Goal: Complete application form

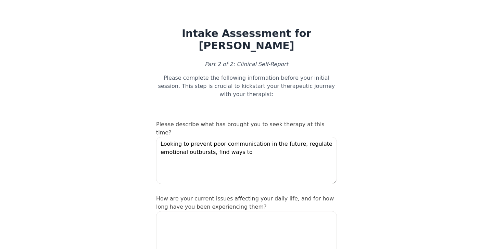
click at [258, 172] on textarea "Looking to prevent poor communication in the future, regulate emotional outburs…" at bounding box center [246, 160] width 181 height 47
click at [261, 153] on textarea "Looking to prevent poor communication in the future, regulate emotional outburs…" at bounding box center [246, 160] width 181 height 47
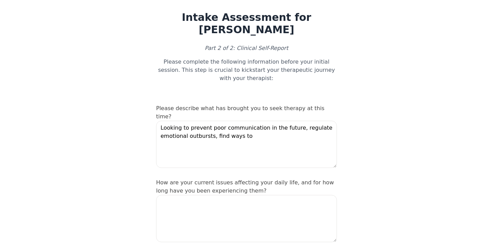
scroll to position [16, 0]
click at [215, 131] on textarea "Looking to prevent poor communication in the future, regulate emotional outburs…" at bounding box center [246, 144] width 181 height 47
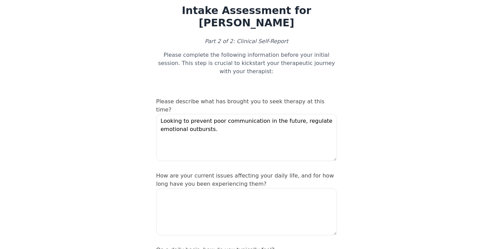
click at [293, 114] on textarea "Looking to prevent poor communication in the future, regulate emotional outburs…" at bounding box center [246, 137] width 181 height 47
click at [269, 136] on textarea "Looking to prevent poor communication in the future and regulate emotional outb…" at bounding box center [246, 137] width 181 height 47
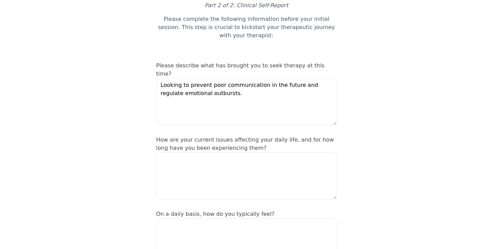
scroll to position [60, 0]
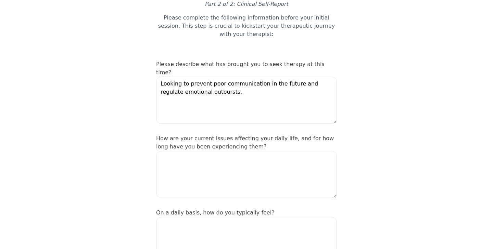
type textarea "Looking to prevent poor communication in the future and regulate emotional outb…"
click at [289, 153] on textarea at bounding box center [246, 174] width 181 height 47
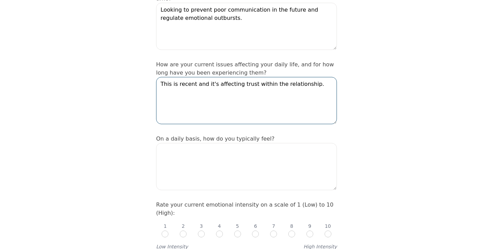
scroll to position [137, 0]
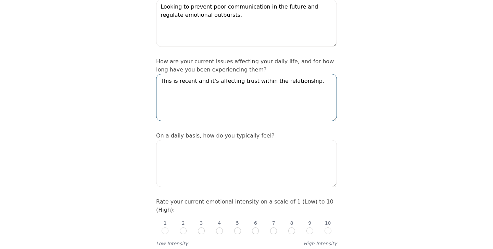
type textarea "This is recent and it's affecting trust within the relationship."
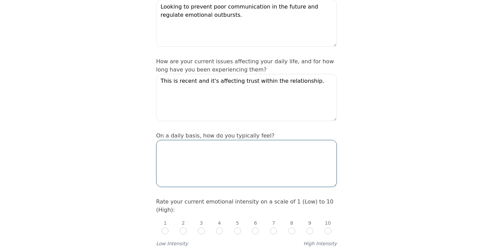
click at [283, 153] on textarea at bounding box center [246, 163] width 181 height 47
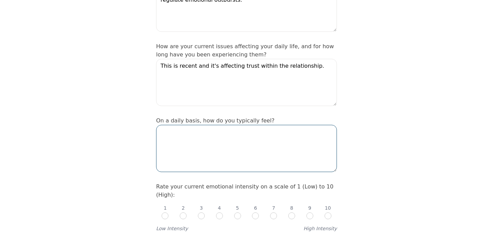
scroll to position [153, 0]
click at [302, 147] on textarea at bounding box center [246, 148] width 181 height 47
click at [263, 138] on textarea at bounding box center [246, 148] width 181 height 47
click at [286, 155] on textarea at bounding box center [246, 148] width 181 height 47
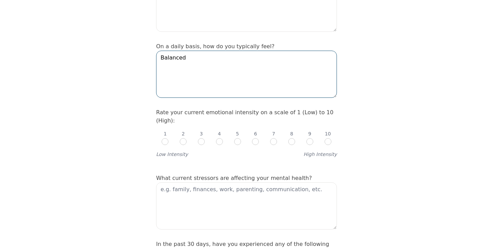
scroll to position [227, 0]
type textarea "Balanced"
click at [165, 138] on input "radio" at bounding box center [164, 141] width 7 height 7
radio input "true"
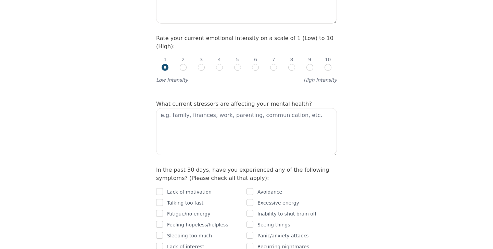
scroll to position [304, 0]
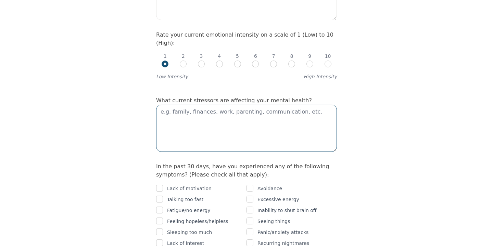
click at [198, 105] on textarea at bounding box center [246, 128] width 181 height 47
type textarea "Communication"
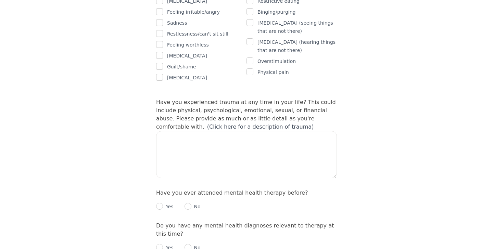
scroll to position [610, 0]
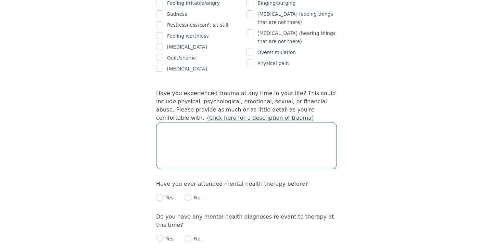
click at [304, 124] on textarea at bounding box center [246, 145] width 181 height 47
click at [174, 122] on textarea "Yes - previous relationship" at bounding box center [246, 145] width 181 height 47
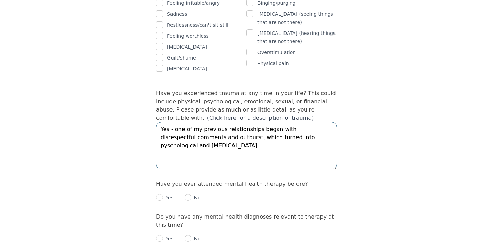
click at [282, 122] on textarea "Yes - one of my previous relationships began with disrespectful comments and ou…" at bounding box center [246, 145] width 181 height 47
click at [239, 132] on textarea "Yes - one of my previous relationships began with disrespectful comments and ou…" at bounding box center [246, 145] width 181 height 47
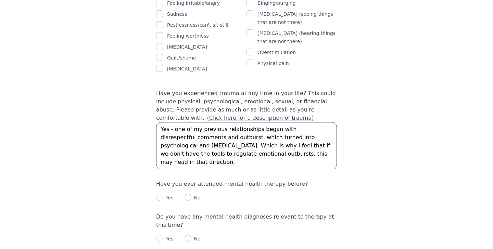
scroll to position [618, 0]
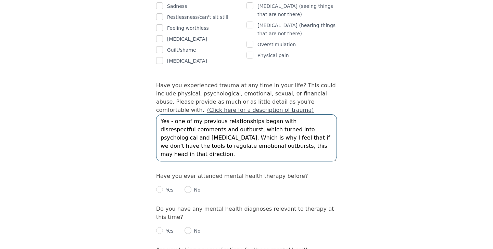
click at [199, 114] on textarea "Yes - one of my previous relationships began with disrespectful comments and ou…" at bounding box center [246, 137] width 181 height 47
click at [235, 114] on textarea "Yes - one of my previous relationships began with disrespectful comments and pu…" at bounding box center [246, 137] width 181 height 47
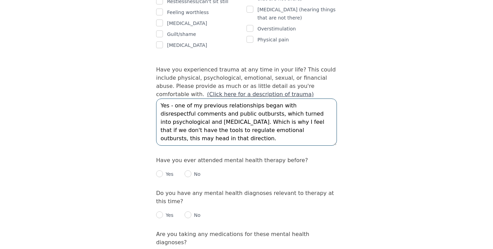
scroll to position [634, 0]
click at [320, 117] on textarea "Yes - one of my previous relationships began with disrespectful comments and pu…" at bounding box center [246, 121] width 181 height 47
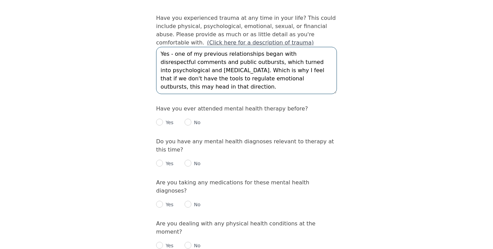
scroll to position [690, 0]
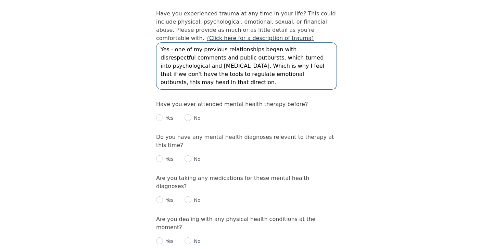
type textarea "Yes - one of my previous relationships began with disrespectful comments and pu…"
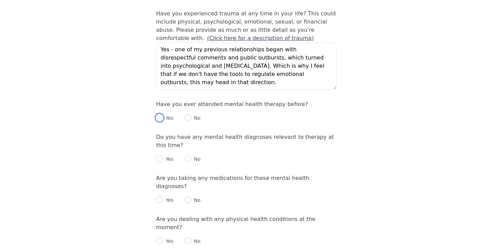
click at [161, 114] on input "radio" at bounding box center [159, 117] width 7 height 7
radio input "true"
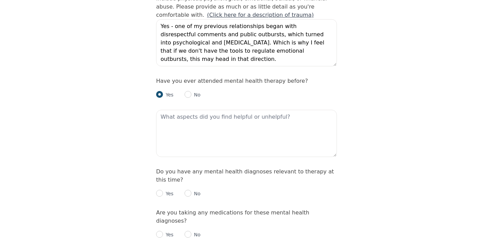
scroll to position [716, 0]
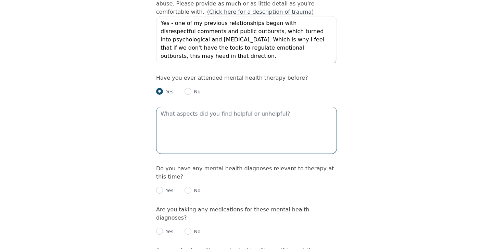
click at [186, 108] on textarea at bounding box center [246, 130] width 181 height 47
click at [206, 107] on textarea "This helped me emenssly Managing emotions, recognizing behavioral patterns" at bounding box center [246, 130] width 181 height 47
click at [207, 107] on textarea "This helped me eme Managing emotions, recognizing behavioral patterns" at bounding box center [246, 130] width 181 height 47
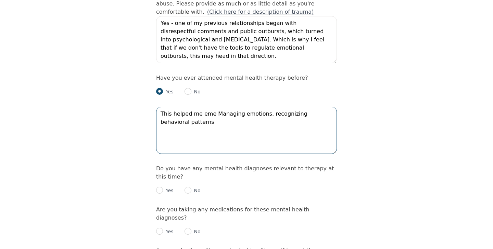
paste textarea "immensely"
click at [283, 107] on textarea "This helped me immensely in managing emotions, recognizing behavioral patterns" at bounding box center [246, 130] width 181 height 47
click at [234, 107] on textarea "This helped me immensely in managing emotions, recognizing behavioral patterns" at bounding box center [246, 130] width 181 height 47
click at [249, 107] on textarea "This helped me immensely in placing and managing emotions, recognizing behavior…" at bounding box center [246, 130] width 181 height 47
click at [160, 107] on textarea "This helped me immensely in placing and managing emotions, recognizing behavior…" at bounding box center [246, 130] width 181 height 47
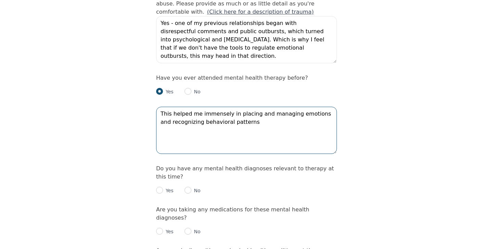
click at [248, 107] on textarea "This helped me immensely in placing and managing emotions and recognizing behav…" at bounding box center [246, 130] width 181 height 47
click at [314, 107] on textarea "This helped me immensely in placing and managing emotions and recognizing behav…" at bounding box center [246, 130] width 181 height 47
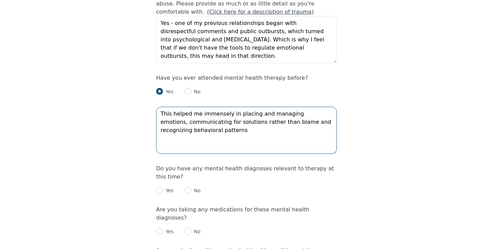
click at [290, 107] on textarea "This helped me immensely in placing and managing emotions, communicating for so…" at bounding box center [246, 130] width 181 height 47
click at [245, 114] on textarea "This helped me immensely in placing and managing emotions, communicating for so…" at bounding box center [246, 130] width 181 height 47
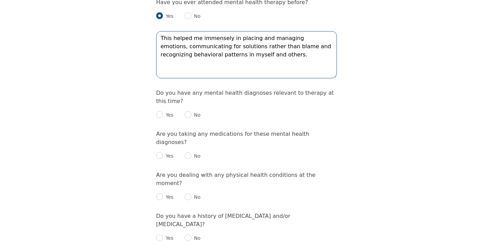
scroll to position [791, 0]
type textarea "This helped me immensely in placing and managing emotions, communicating for so…"
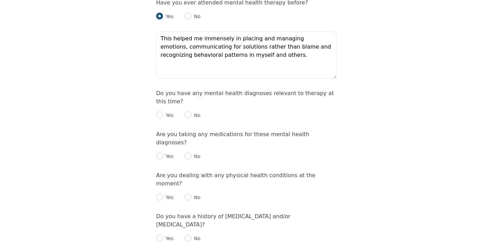
click at [191, 112] on p "No" at bounding box center [195, 115] width 9 height 7
click at [189, 112] on input "radio" at bounding box center [187, 115] width 7 height 7
radio input "true"
click at [187, 153] on input "radio" at bounding box center [187, 156] width 7 height 7
radio input "true"
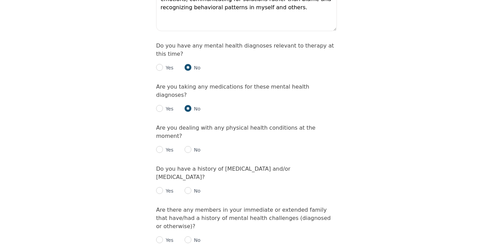
scroll to position [843, 0]
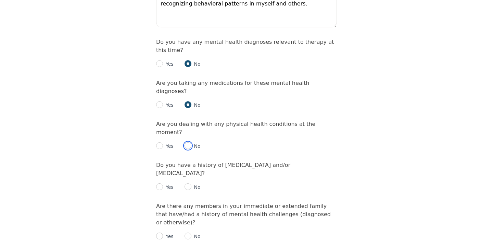
click at [189, 142] on input "radio" at bounding box center [187, 145] width 7 height 7
radio input "true"
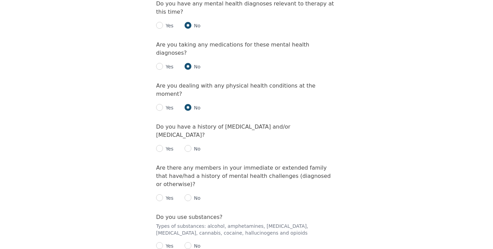
scroll to position [882, 0]
click at [186, 144] on input "radio" at bounding box center [187, 147] width 7 height 7
radio input "true"
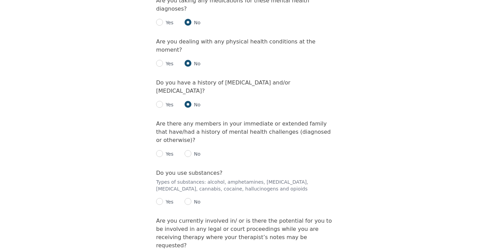
scroll to position [929, 0]
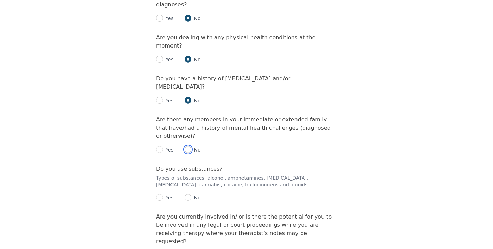
click at [187, 146] on input "radio" at bounding box center [187, 149] width 7 height 7
radio input "true"
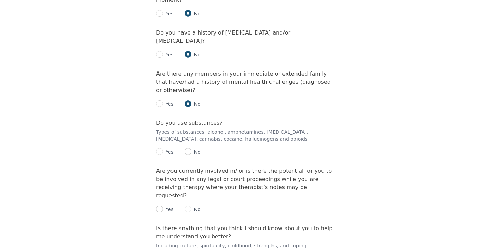
scroll to position [978, 0]
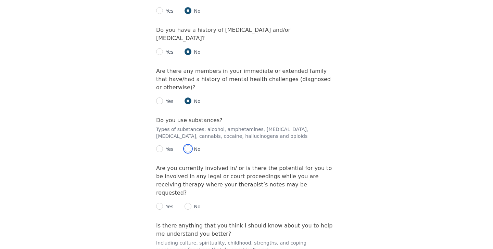
click at [187, 145] on input "radio" at bounding box center [187, 148] width 7 height 7
radio input "true"
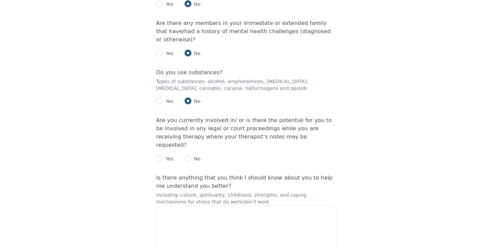
scroll to position [1026, 0]
click at [184, 148] on div "Yes No" at bounding box center [246, 155] width 181 height 14
click at [189, 154] on input "radio" at bounding box center [187, 157] width 7 height 7
radio input "true"
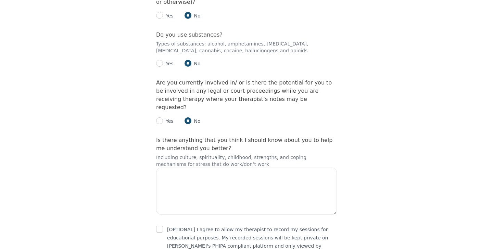
scroll to position [1068, 0]
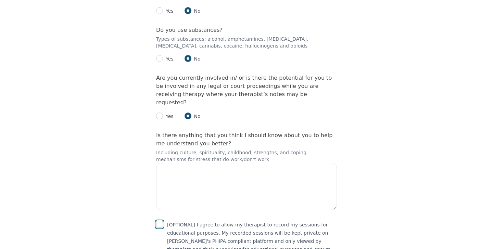
click at [160, 221] on input "checkbox" at bounding box center [159, 224] width 7 height 7
click at [159, 221] on input "checkbox" at bounding box center [159, 224] width 7 height 7
checkbox input "false"
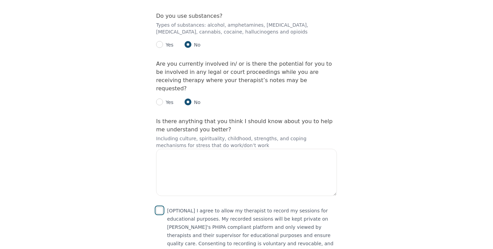
scroll to position [1086, 0]
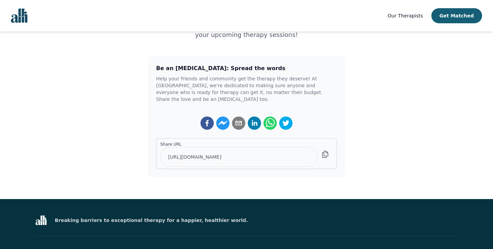
scroll to position [146, 0]
